Goal: Task Accomplishment & Management: Use online tool/utility

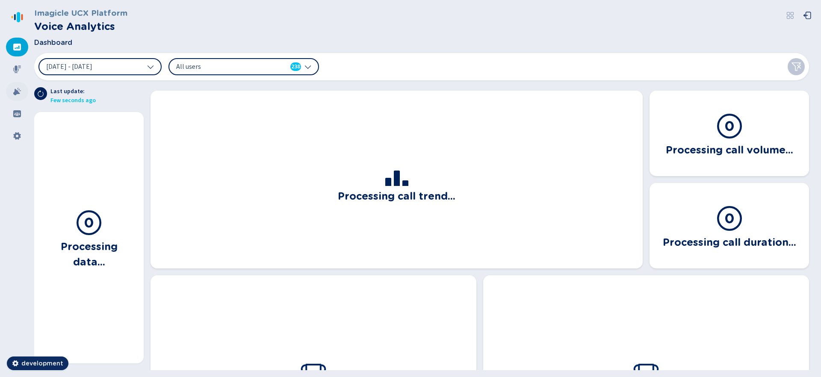
click at [15, 98] on div at bounding box center [17, 91] width 22 height 19
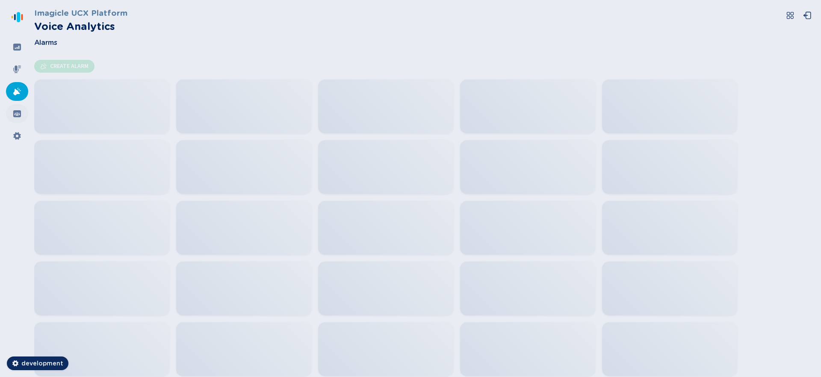
click at [16, 113] on icon at bounding box center [17, 113] width 8 height 7
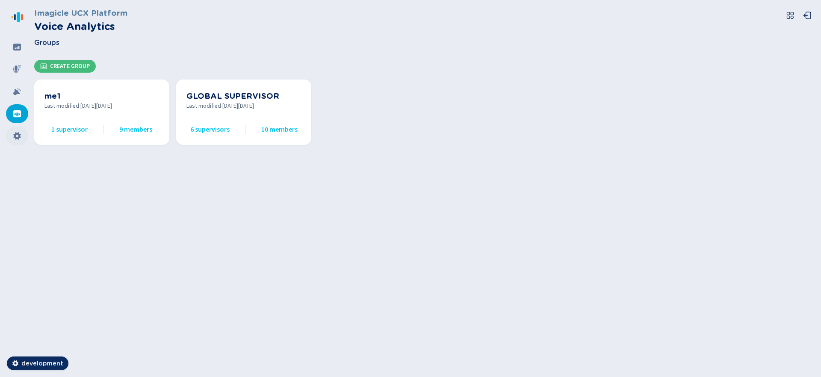
click at [11, 134] on div at bounding box center [17, 136] width 22 height 19
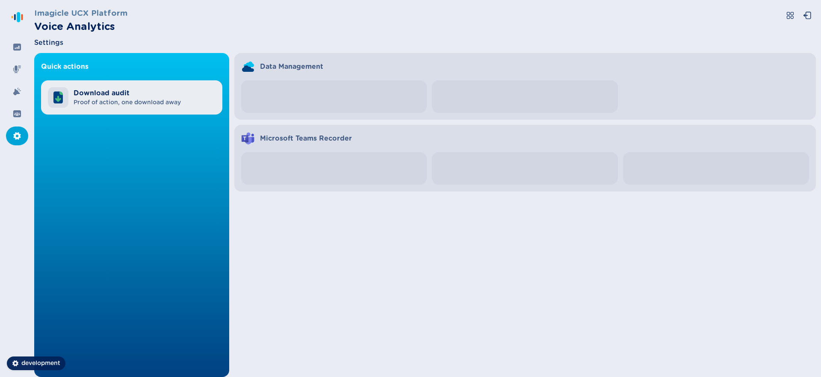
click at [100, 96] on span "Download audit" at bounding box center [127, 93] width 107 height 10
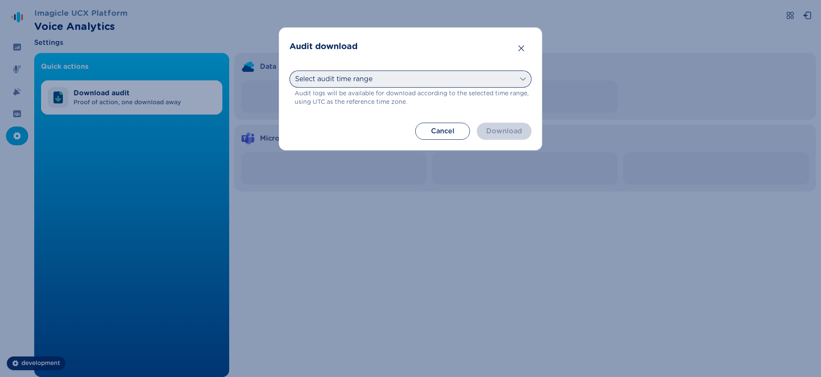
click at [452, 85] on select "Select audit time range [DATE] [DATE] Last 7 days Last 30 days Last month Last …" at bounding box center [411, 79] width 242 height 17
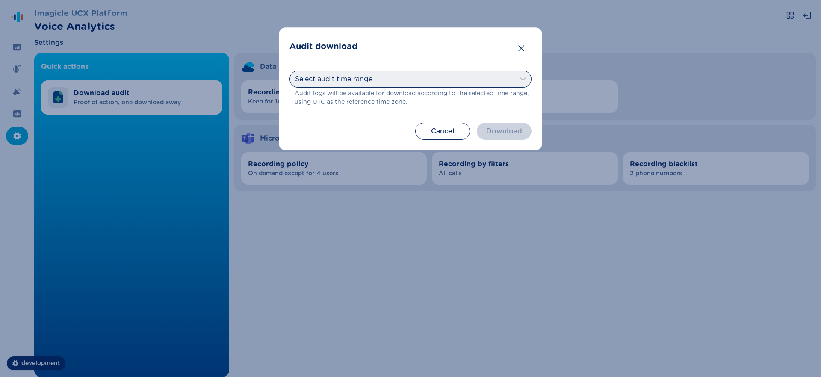
select select "last30days"
click at [290, 71] on select "Select audit time range [DATE] [DATE] Last 7 days Last 30 days Last month Last …" at bounding box center [411, 79] width 242 height 17
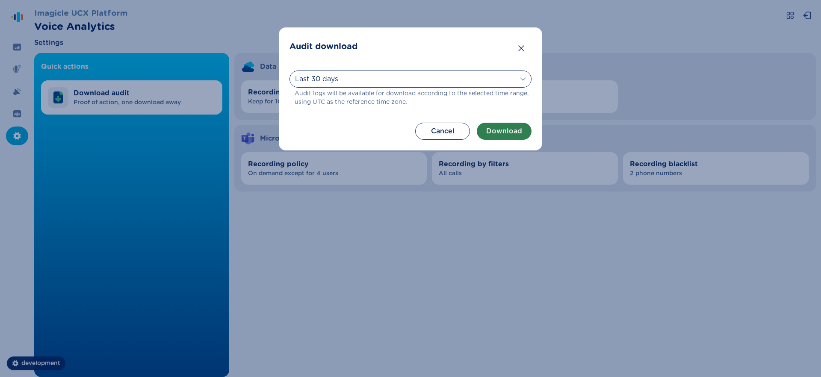
click at [495, 132] on button "Download" at bounding box center [504, 131] width 55 height 17
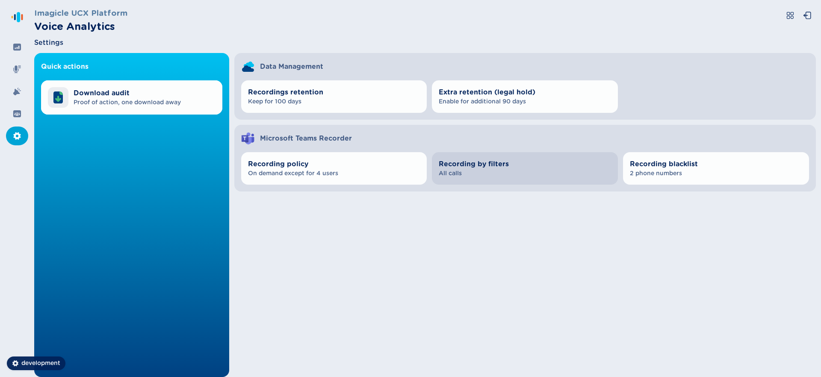
click at [514, 172] on span "All calls" at bounding box center [525, 173] width 172 height 9
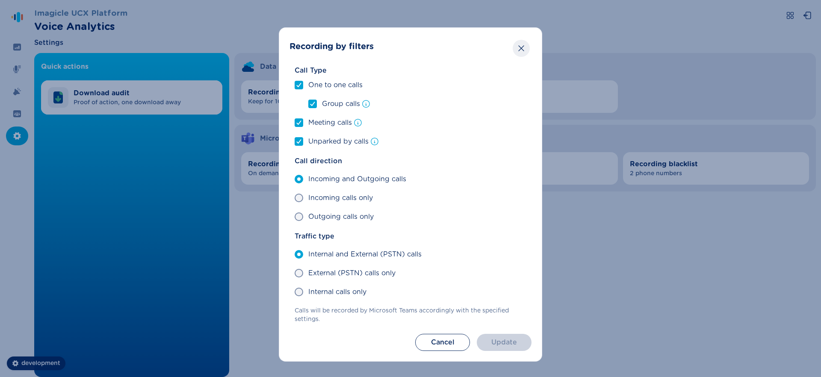
click at [526, 47] on button "Close" at bounding box center [521, 48] width 17 height 17
